Goal: Navigation & Orientation: Find specific page/section

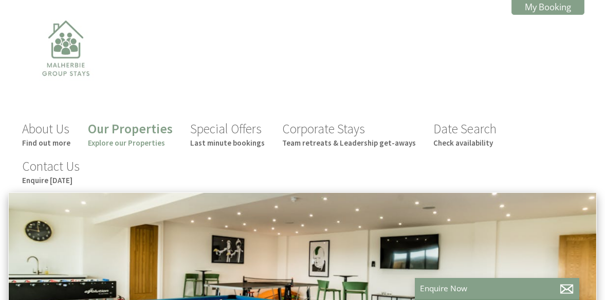
scroll to position [0, 9]
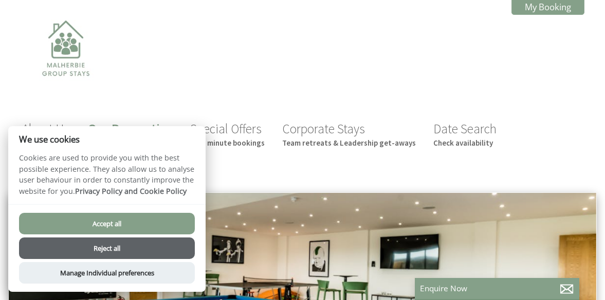
click at [114, 224] on button "Accept all" at bounding box center [107, 224] width 176 height 22
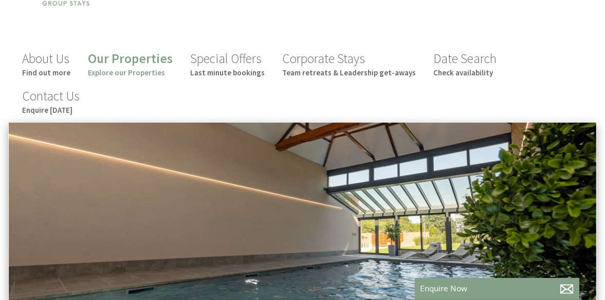
scroll to position [69, 0]
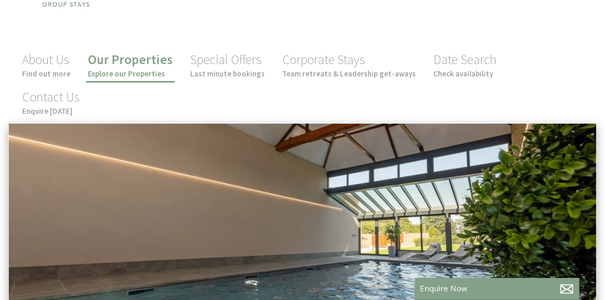
click at [160, 77] on small "Explore our Properties" at bounding box center [130, 74] width 85 height 10
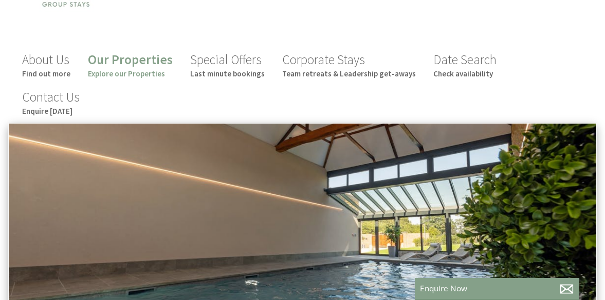
scroll to position [0, 9]
